Goal: Information Seeking & Learning: Learn about a topic

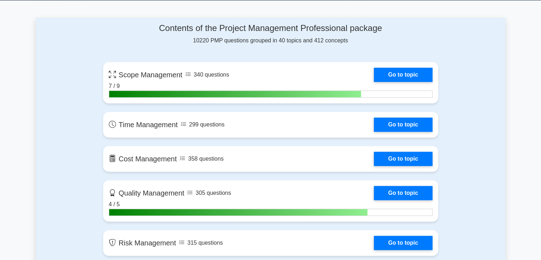
scroll to position [470, 0]
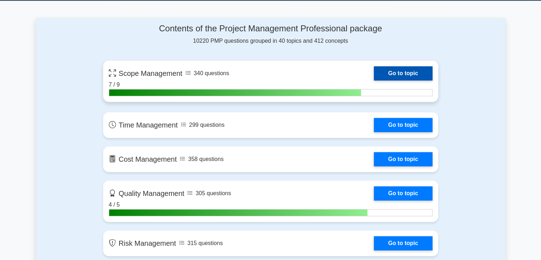
click at [403, 73] on link "Go to topic" at bounding box center [403, 73] width 58 height 14
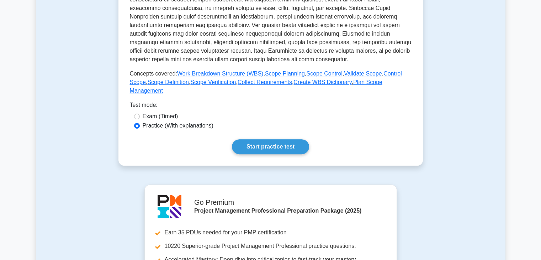
scroll to position [251, 0]
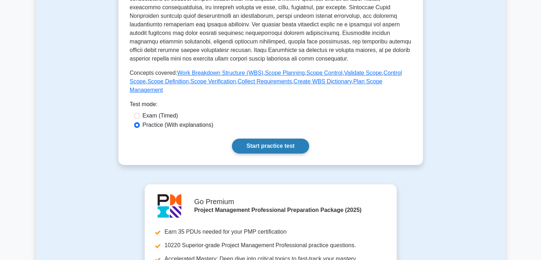
click at [279, 138] on link "Start practice test" at bounding box center [270, 145] width 77 height 15
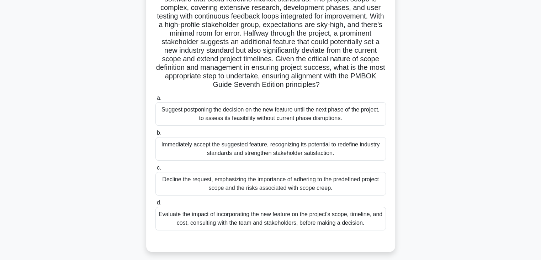
scroll to position [76, 0]
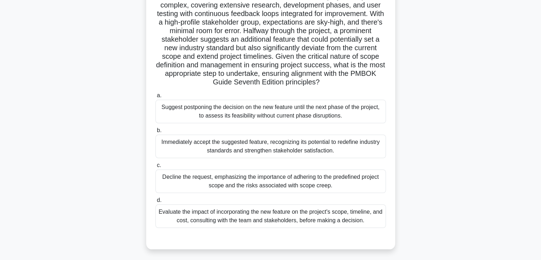
click at [253, 215] on div "Evaluate the impact of incorporating the new feature on the project's scope, ti…" at bounding box center [271, 215] width 231 height 23
click at [156, 203] on input "d. Evaluate the impact of incorporating the new feature on the project's scope,…" at bounding box center [156, 200] width 0 height 5
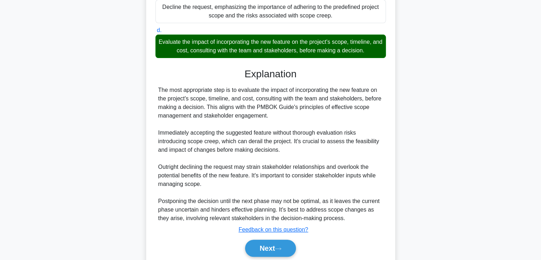
scroll to position [273, 0]
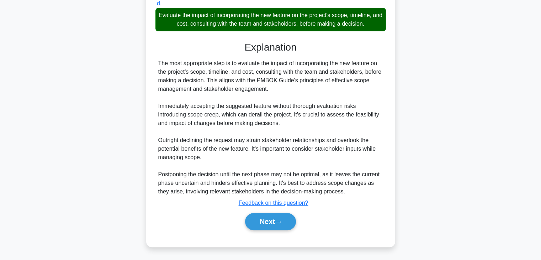
click at [253, 215] on button "Next" at bounding box center [270, 221] width 51 height 17
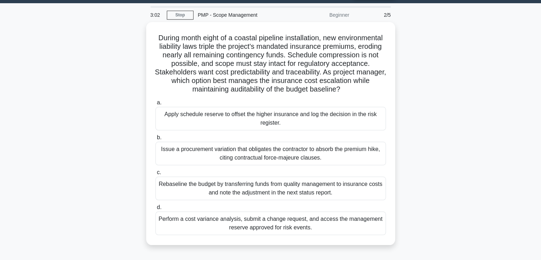
scroll to position [35, 0]
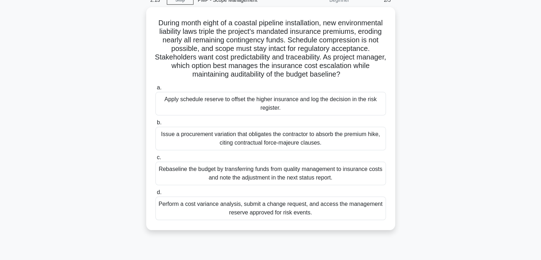
click at [0, 222] on main "2:13 Stop PMP - Scope Management Beginner 2/5 During month eight of a coastal p…" at bounding box center [270, 169] width 541 height 362
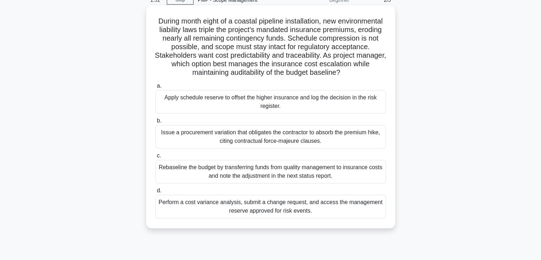
click at [207, 215] on div "Perform a cost variance analysis, submit a change request, and access the manag…" at bounding box center [271, 206] width 231 height 23
click at [156, 193] on input "d. Perform a cost variance analysis, submit a change request, and access the ma…" at bounding box center [156, 190] width 0 height 5
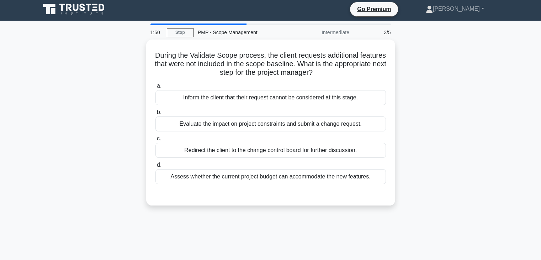
scroll to position [0, 0]
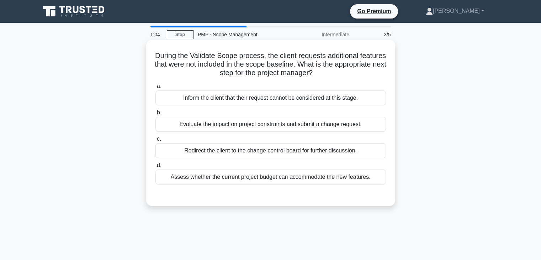
click at [175, 128] on div "Evaluate the impact on project constraints and submit a change request." at bounding box center [271, 124] width 231 height 15
click at [156, 115] on input "b. Evaluate the impact on project constraints and submit a change request." at bounding box center [156, 112] width 0 height 5
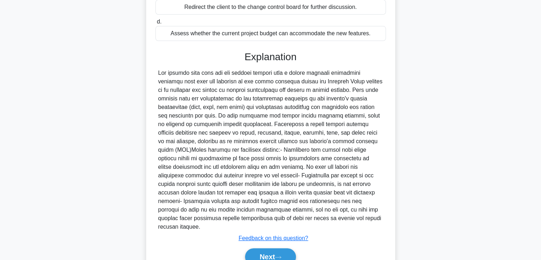
scroll to position [170, 0]
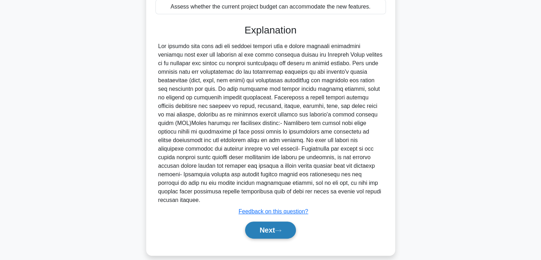
click at [271, 222] on button "Next" at bounding box center [270, 229] width 51 height 17
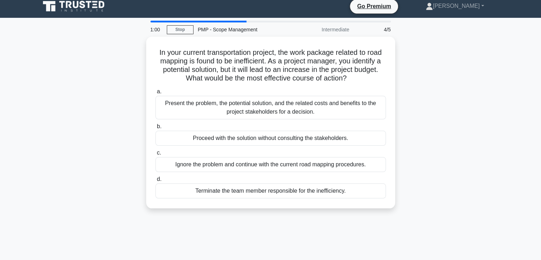
scroll to position [0, 0]
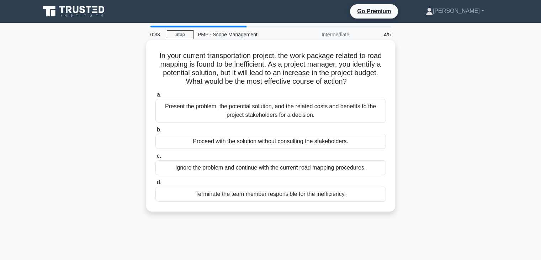
click at [219, 116] on div "Present the problem, the potential solution, and the related costs and benefits…" at bounding box center [271, 110] width 231 height 23
click at [156, 97] on input "a. Present the problem, the potential solution, and the related costs and benef…" at bounding box center [156, 95] width 0 height 5
click at [325, 122] on div "Present the problem, the potential solution, and the related costs and benefits…" at bounding box center [271, 110] width 231 height 23
click at [156, 97] on input "a. Present the problem, the potential solution, and the related costs and benef…" at bounding box center [156, 95] width 0 height 5
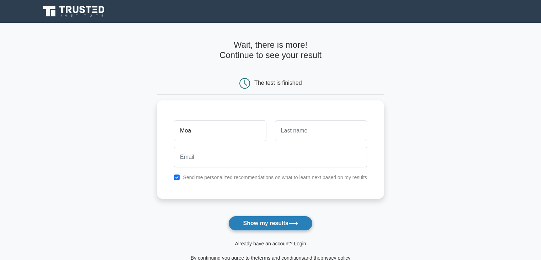
type input "Moa"
click at [266, 222] on button "Show my results" at bounding box center [271, 223] width 84 height 15
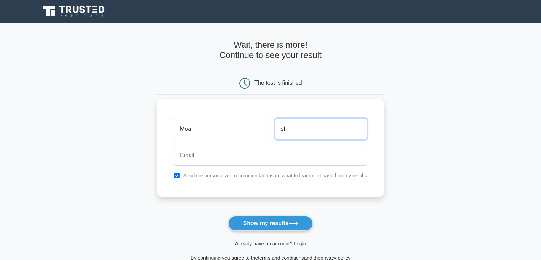
type input "sfr"
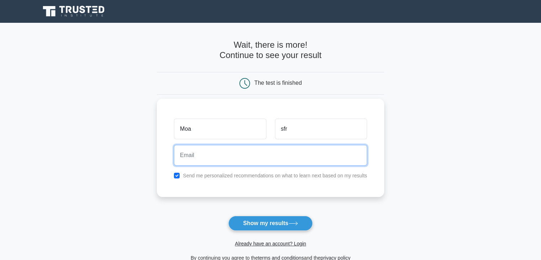
click at [262, 151] on input "email" at bounding box center [270, 155] width 193 height 21
type input "zohebimran24@gmail.com"
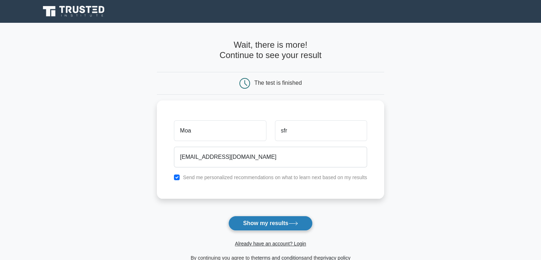
click at [272, 224] on button "Show my results" at bounding box center [271, 223] width 84 height 15
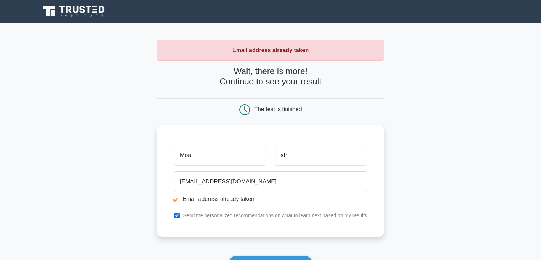
click at [215, 161] on input "Moa" at bounding box center [220, 155] width 92 height 21
type input "Moha"
click at [229, 256] on button "Show my results" at bounding box center [271, 263] width 84 height 15
click at [222, 160] on input "Moha" at bounding box center [220, 155] width 92 height 21
type input "[PERSON_NAME]"
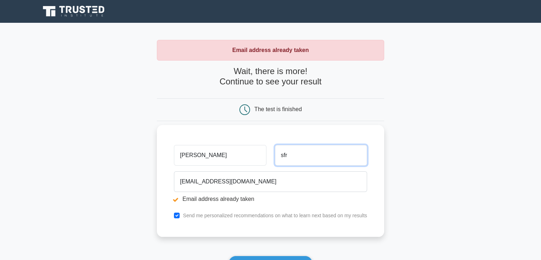
click at [301, 157] on input "sfr" at bounding box center [321, 155] width 92 height 21
type input "s"
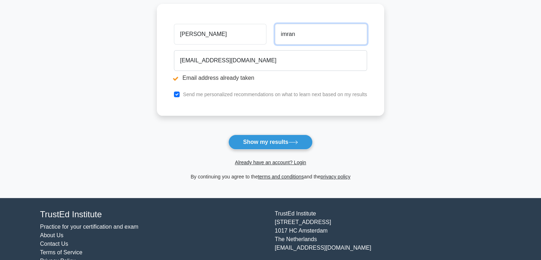
scroll to position [124, 0]
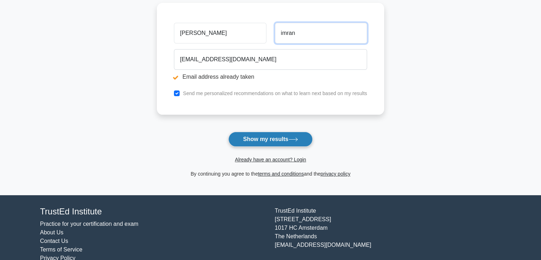
type input "imran"
click at [272, 136] on button "Show my results" at bounding box center [271, 139] width 84 height 15
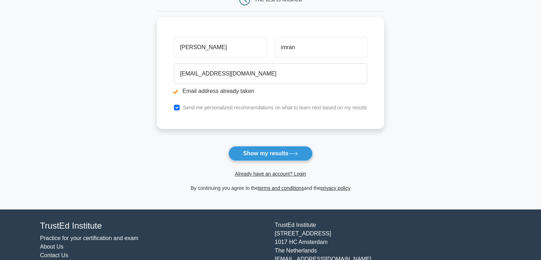
scroll to position [137, 0]
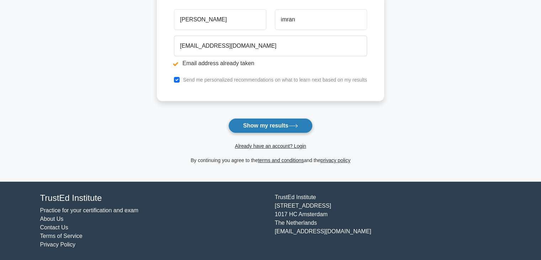
click at [271, 120] on button "Show my results" at bounding box center [271, 125] width 84 height 15
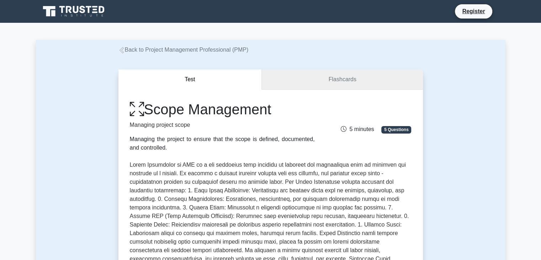
click at [368, 81] on link "Flashcards" at bounding box center [342, 79] width 161 height 20
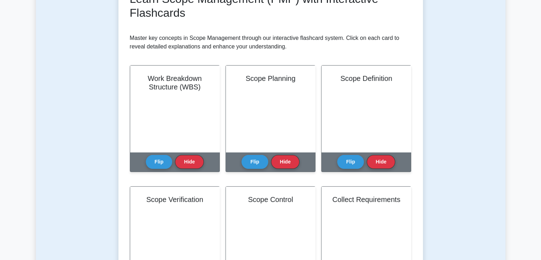
scroll to position [116, 0]
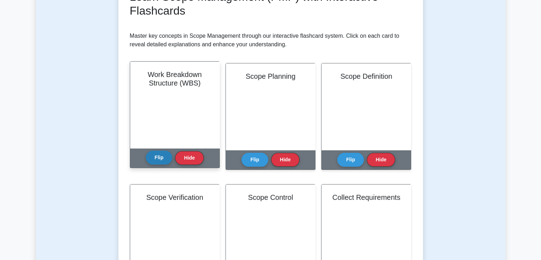
click at [158, 160] on button "Flip" at bounding box center [159, 158] width 27 height 14
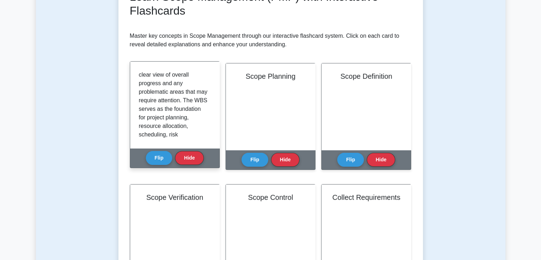
scroll to position [209, 0]
